Goal: Information Seeking & Learning: Learn about a topic

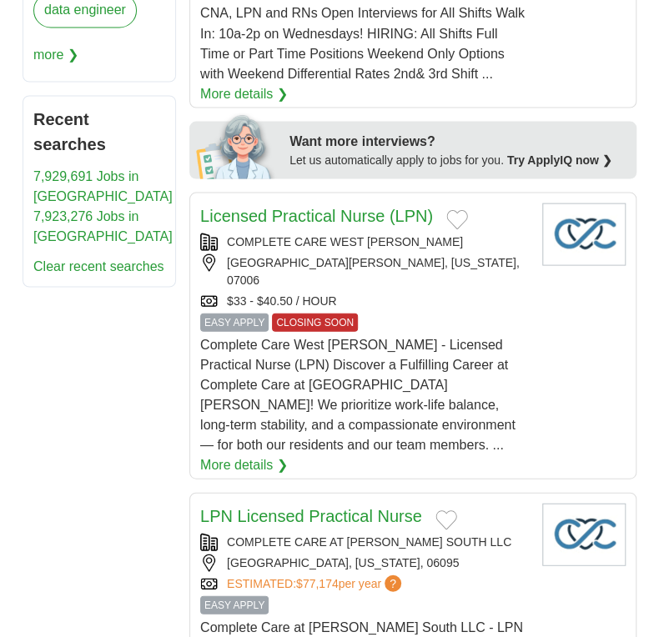
scroll to position [1084, 0]
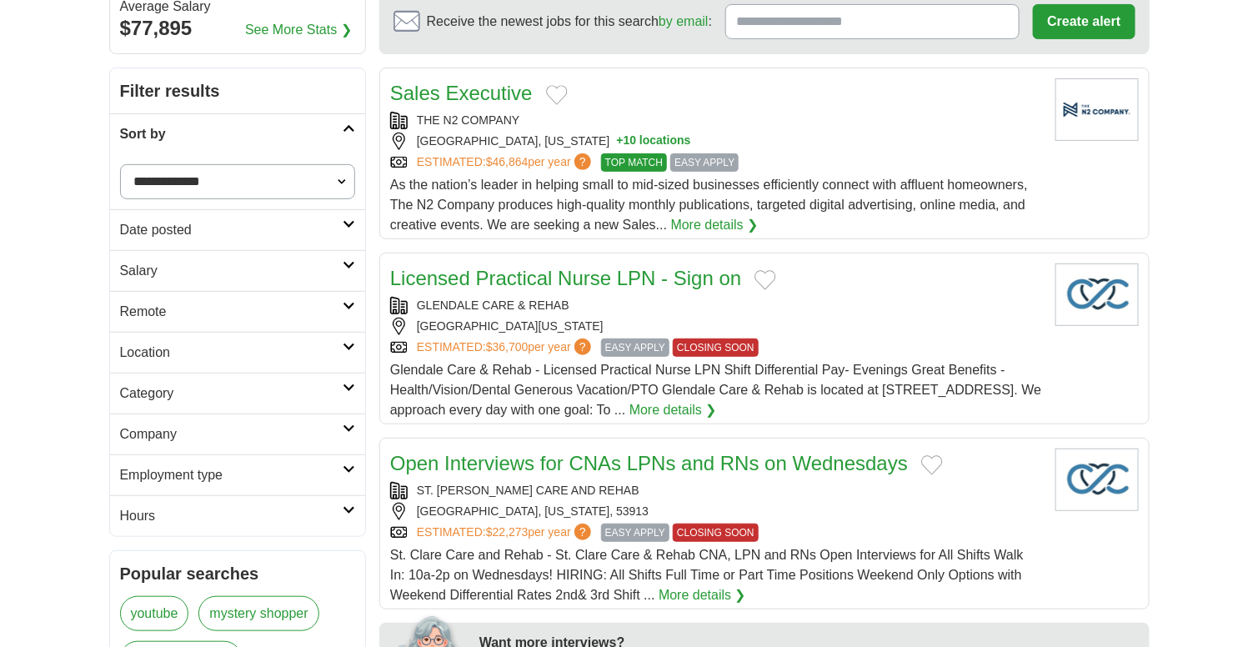
scroll to position [250, 0]
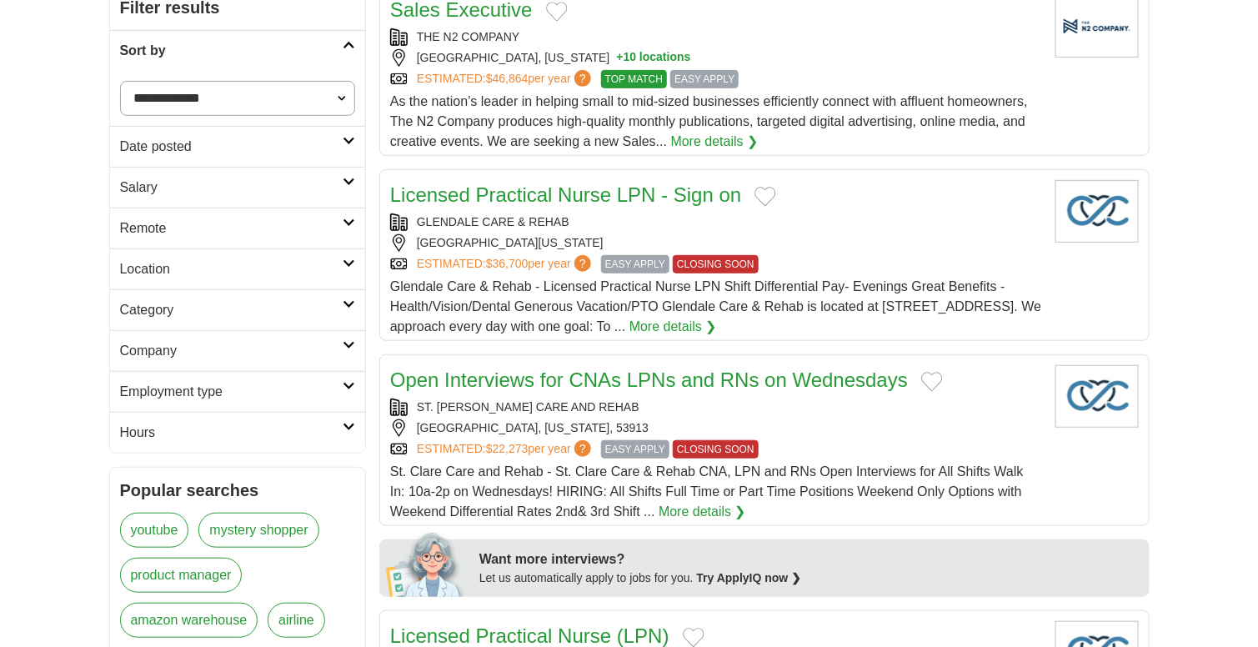
drag, startPoint x: 447, startPoint y: 206, endPoint x: 1234, endPoint y: 2, distance: 813.4
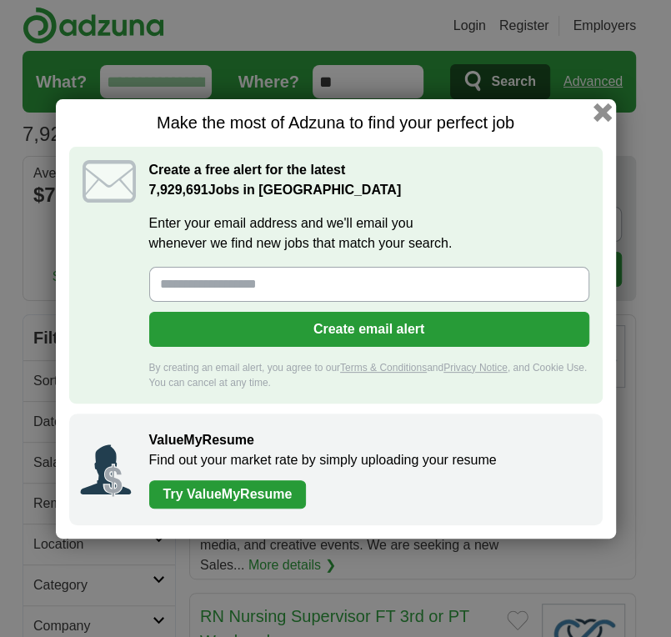
click at [600, 113] on button "button" at bounding box center [602, 112] width 18 height 18
